Goal: Navigation & Orientation: Find specific page/section

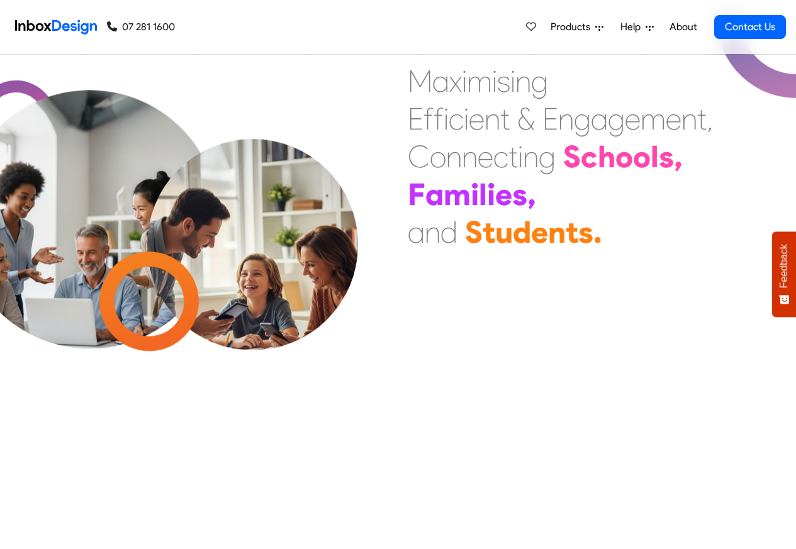
scroll to position [453, 0]
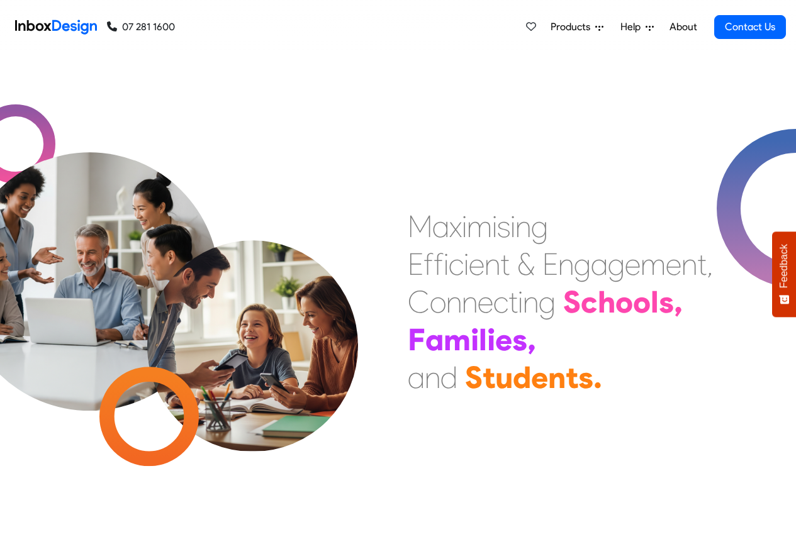
click at [683, 27] on link "About" at bounding box center [683, 26] width 35 height 25
